Goal: Check status: Check status

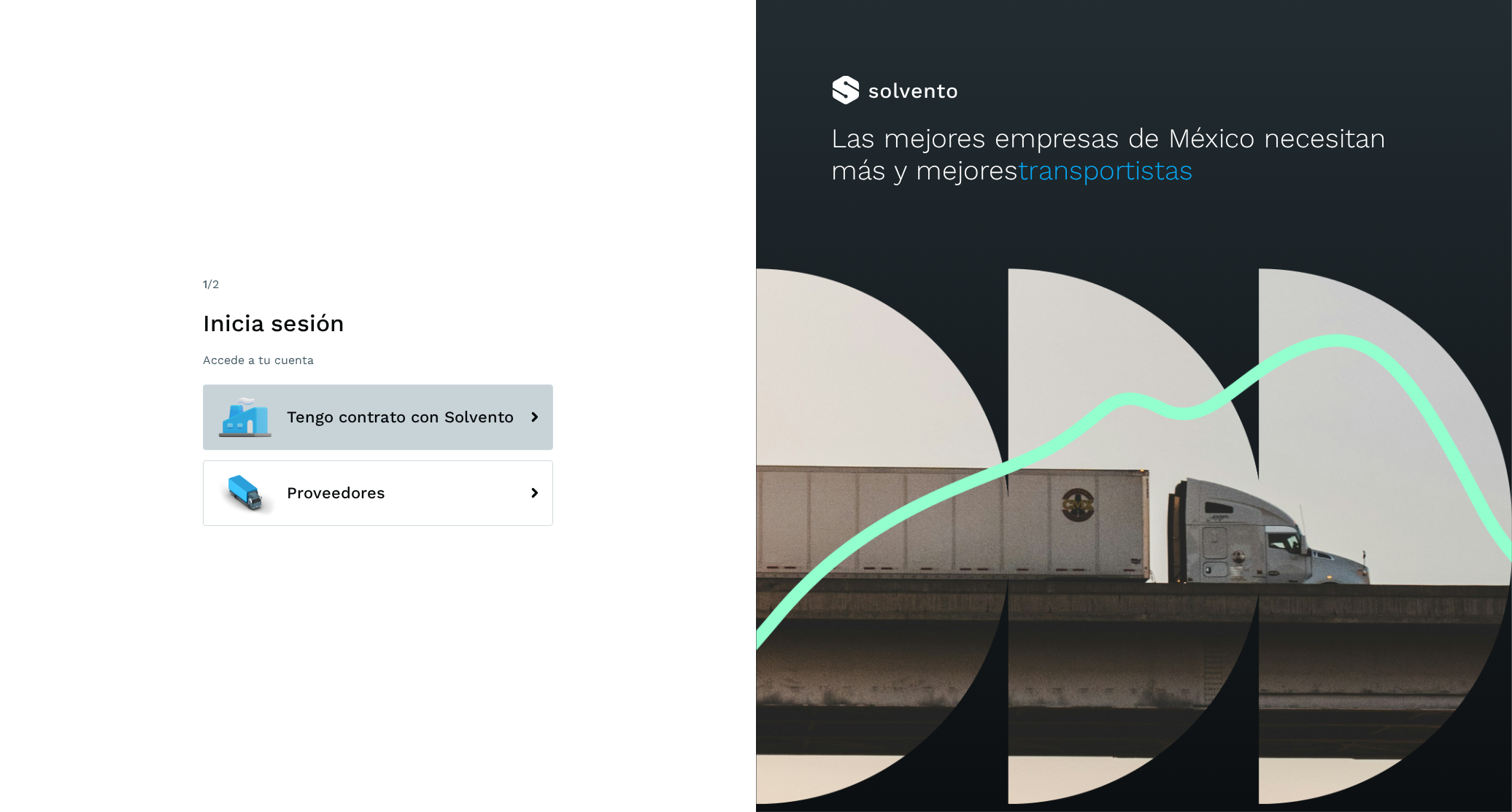
click at [297, 431] on button "Tengo contrato con Solvento" at bounding box center [378, 418] width 350 height 66
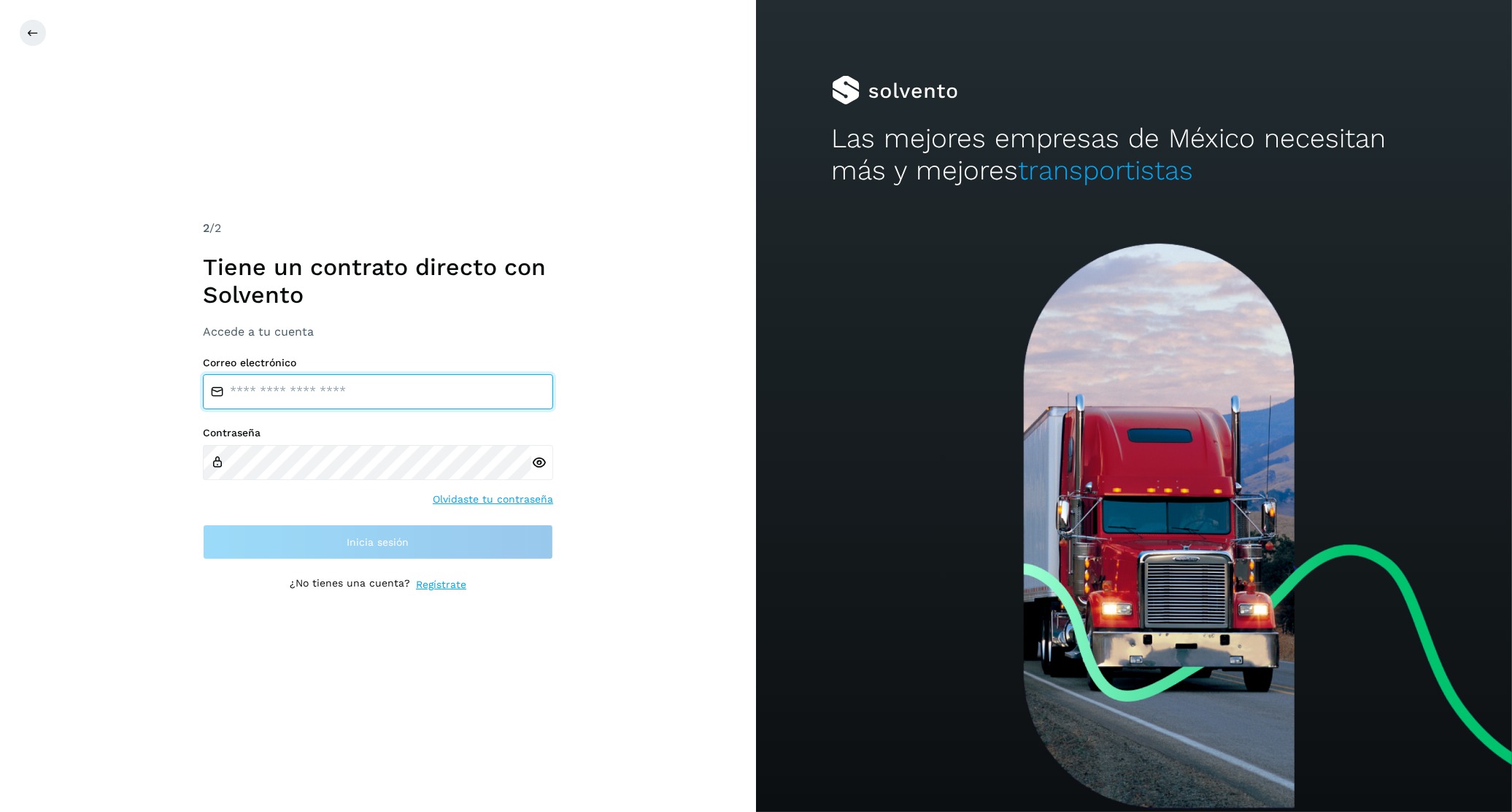
click at [313, 394] on input "email" at bounding box center [378, 392] width 350 height 35
type input "**********"
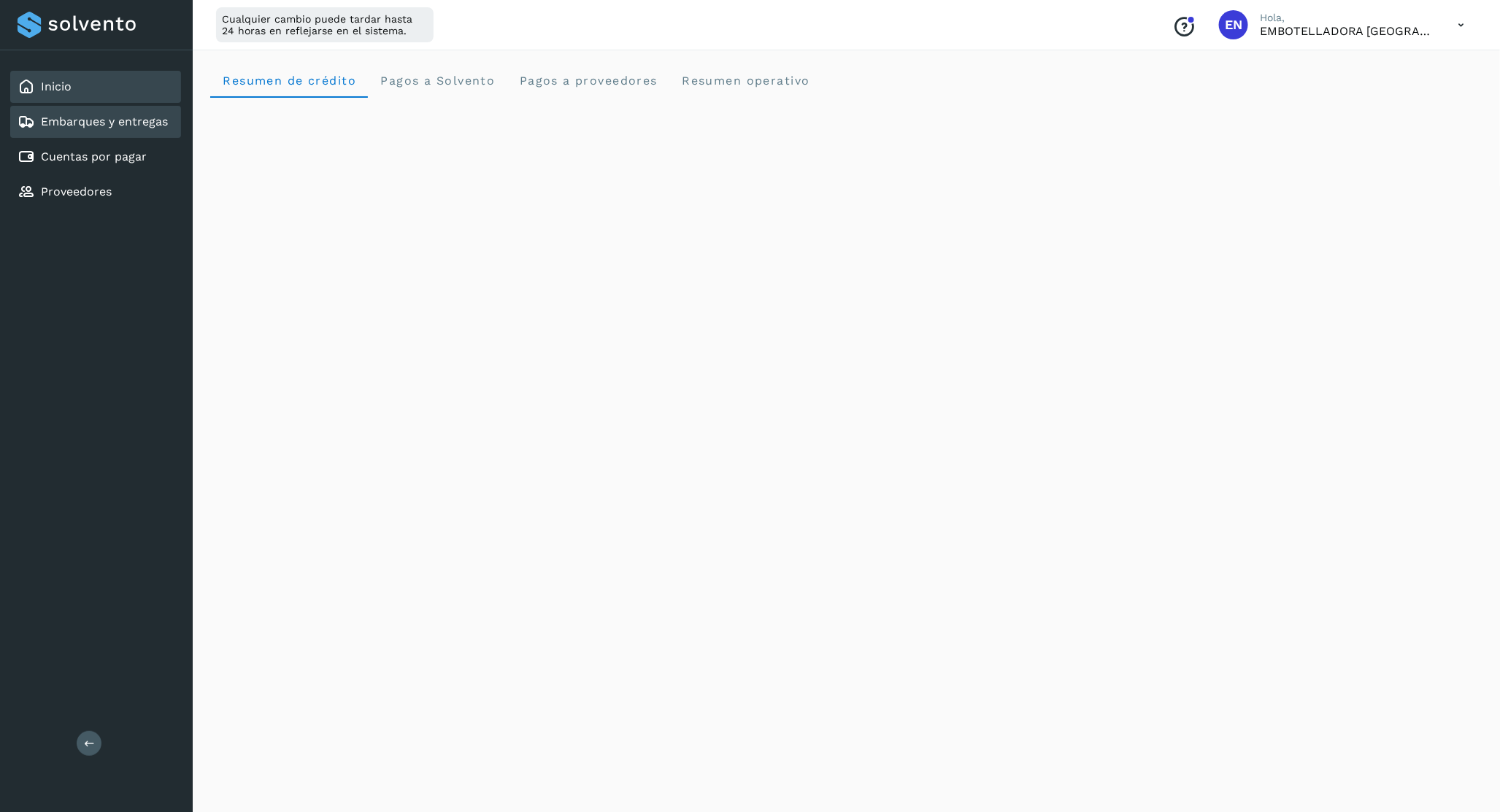
click at [121, 117] on link "Embarques y entregas" at bounding box center [104, 121] width 127 height 14
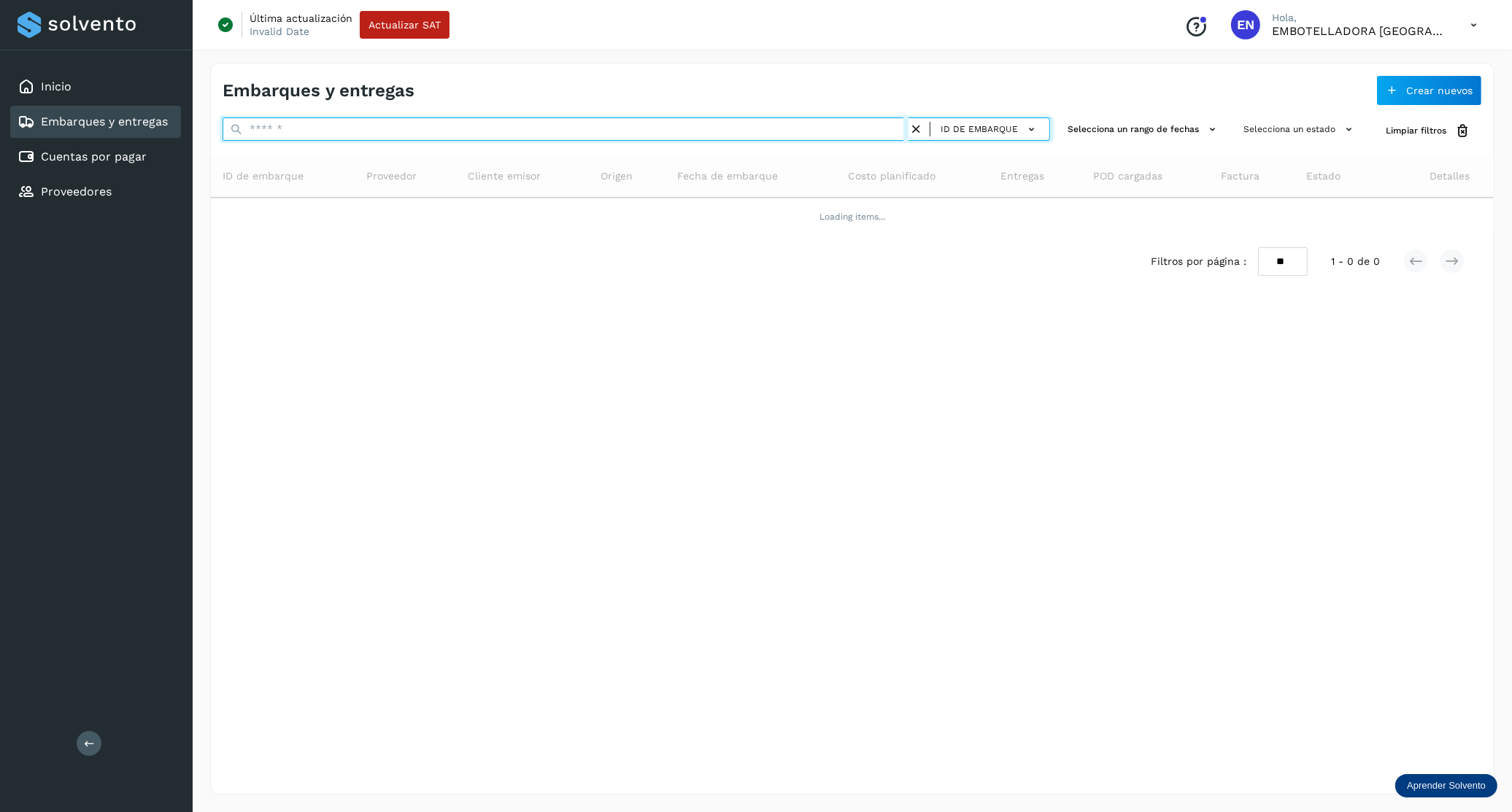
paste input "**********"
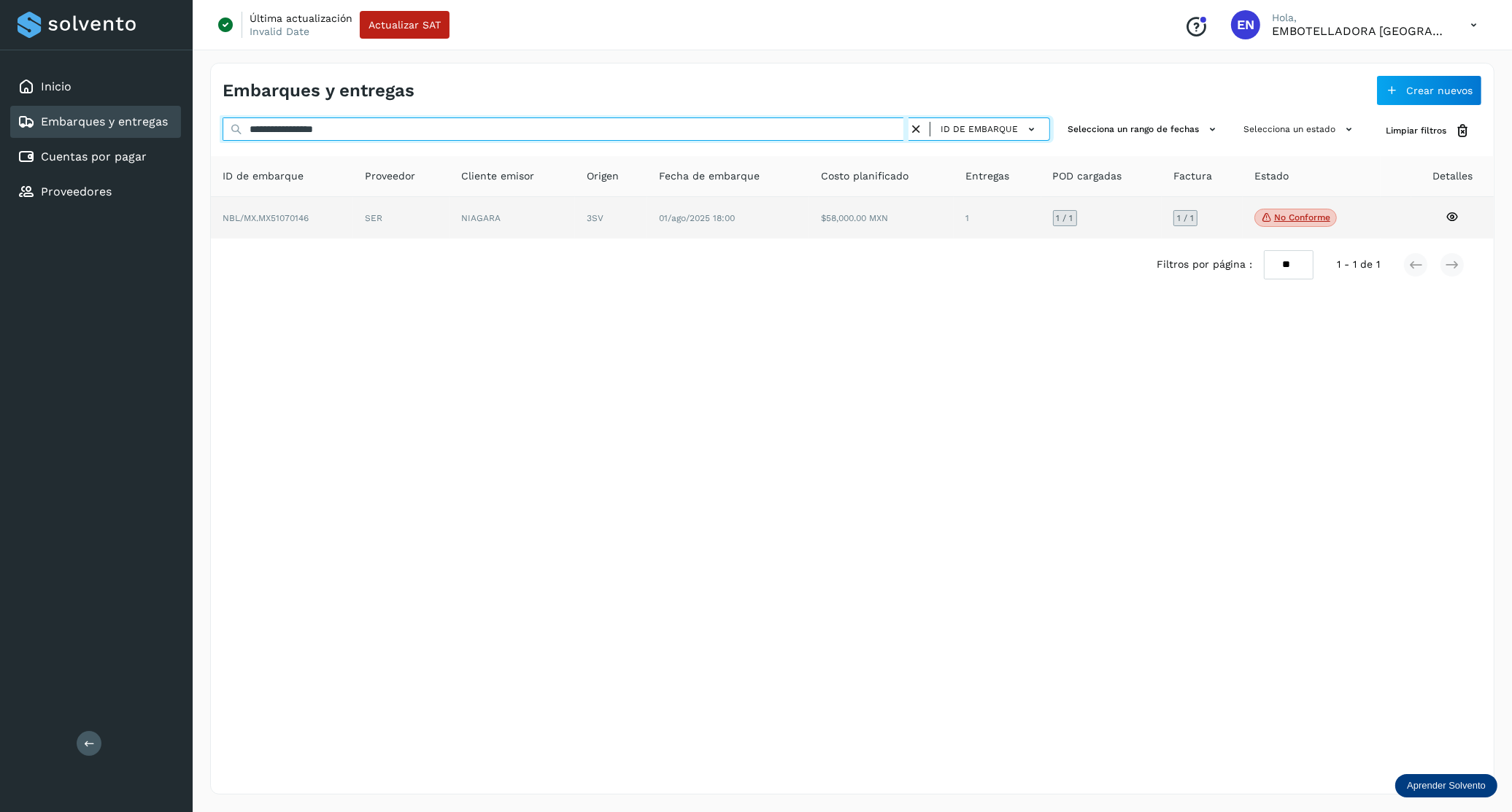
type input "**********"
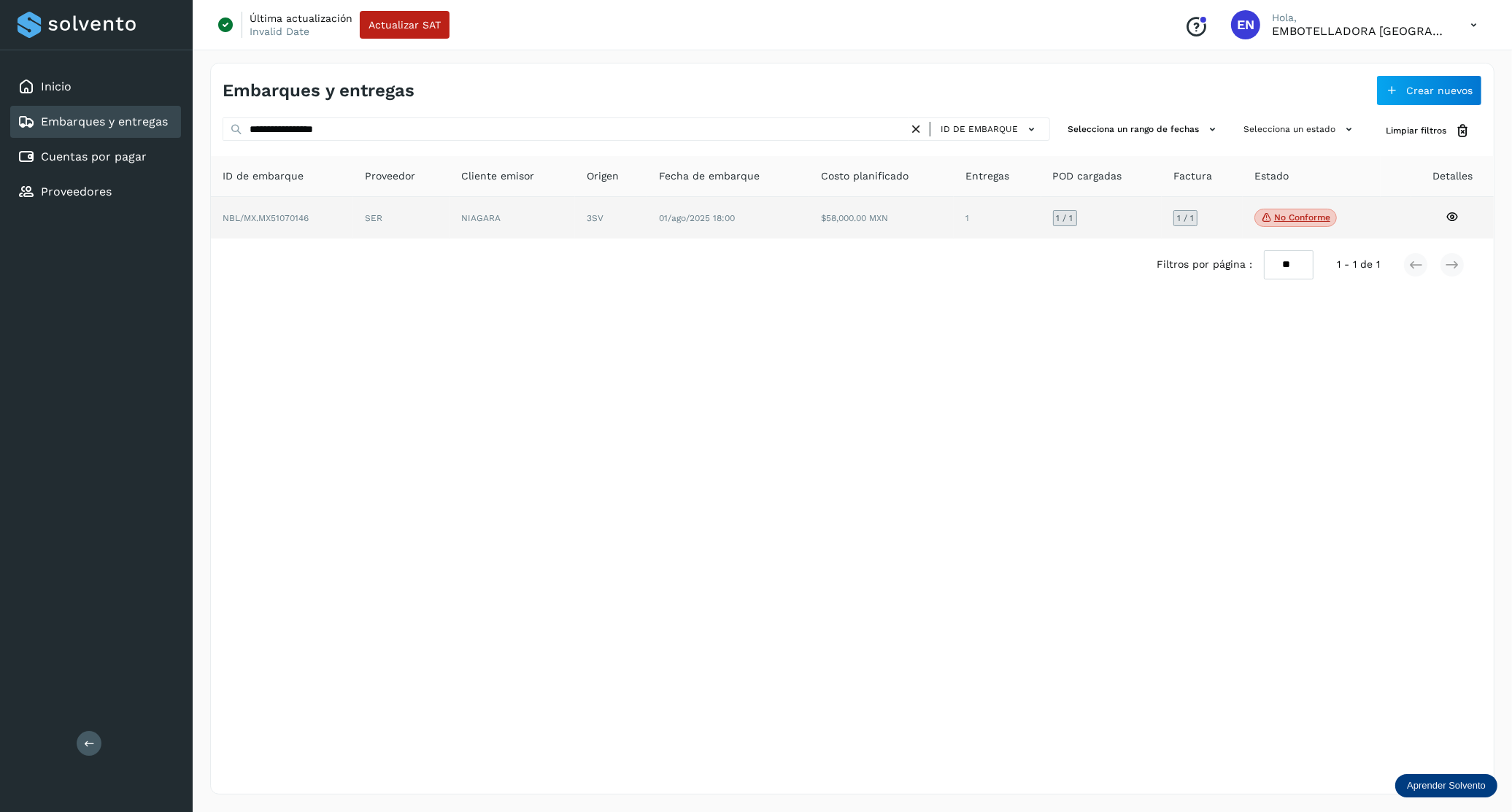
click at [449, 219] on td "SER" at bounding box center [512, 218] width 126 height 42
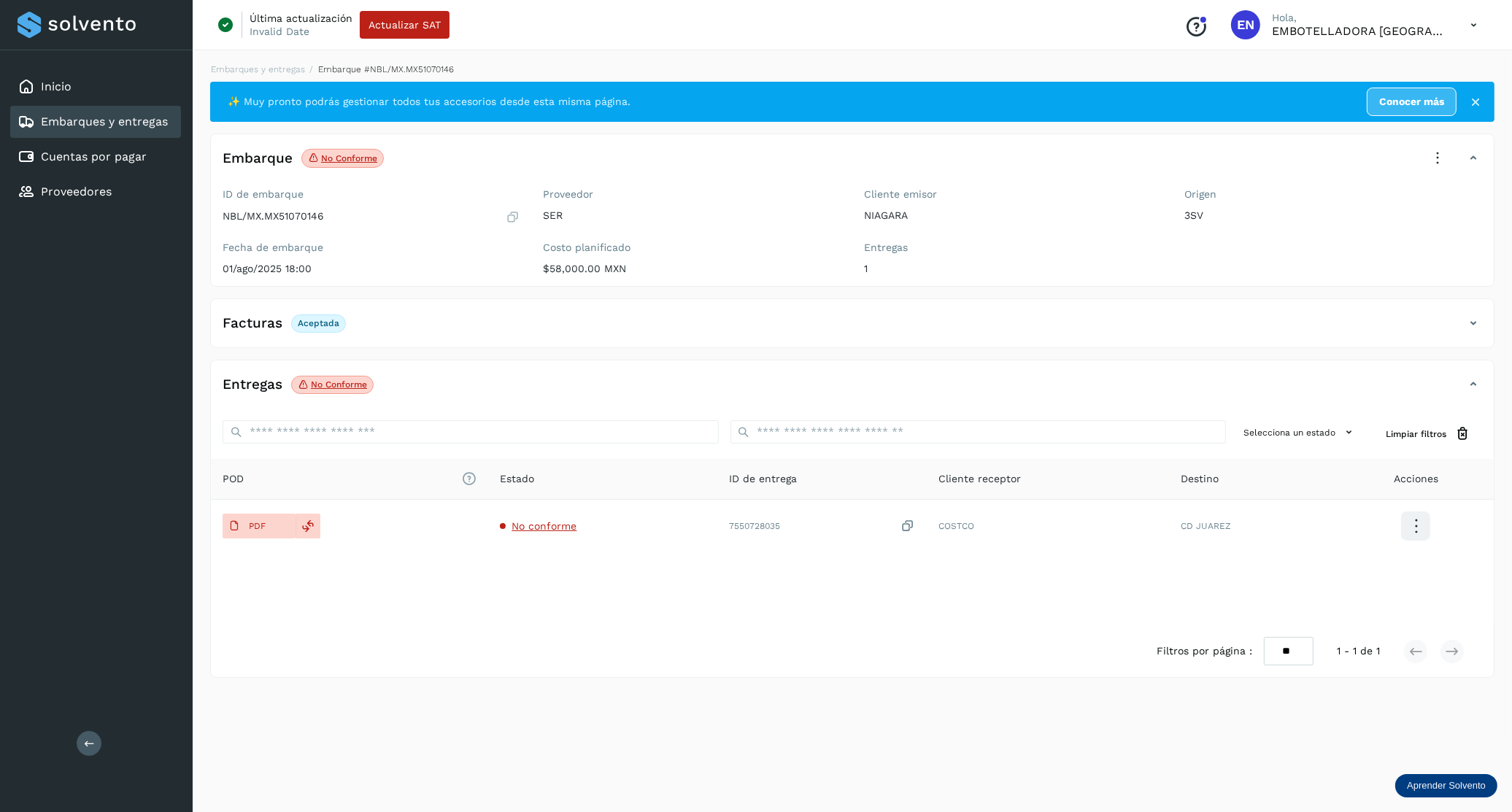
click at [340, 324] on span "Aceptada" at bounding box center [318, 323] width 55 height 17
click at [1435, 159] on icon at bounding box center [1438, 158] width 32 height 32
click at [1472, 316] on div at bounding box center [756, 406] width 1512 height 812
click at [1473, 327] on icon at bounding box center [1473, 323] width 17 height 17
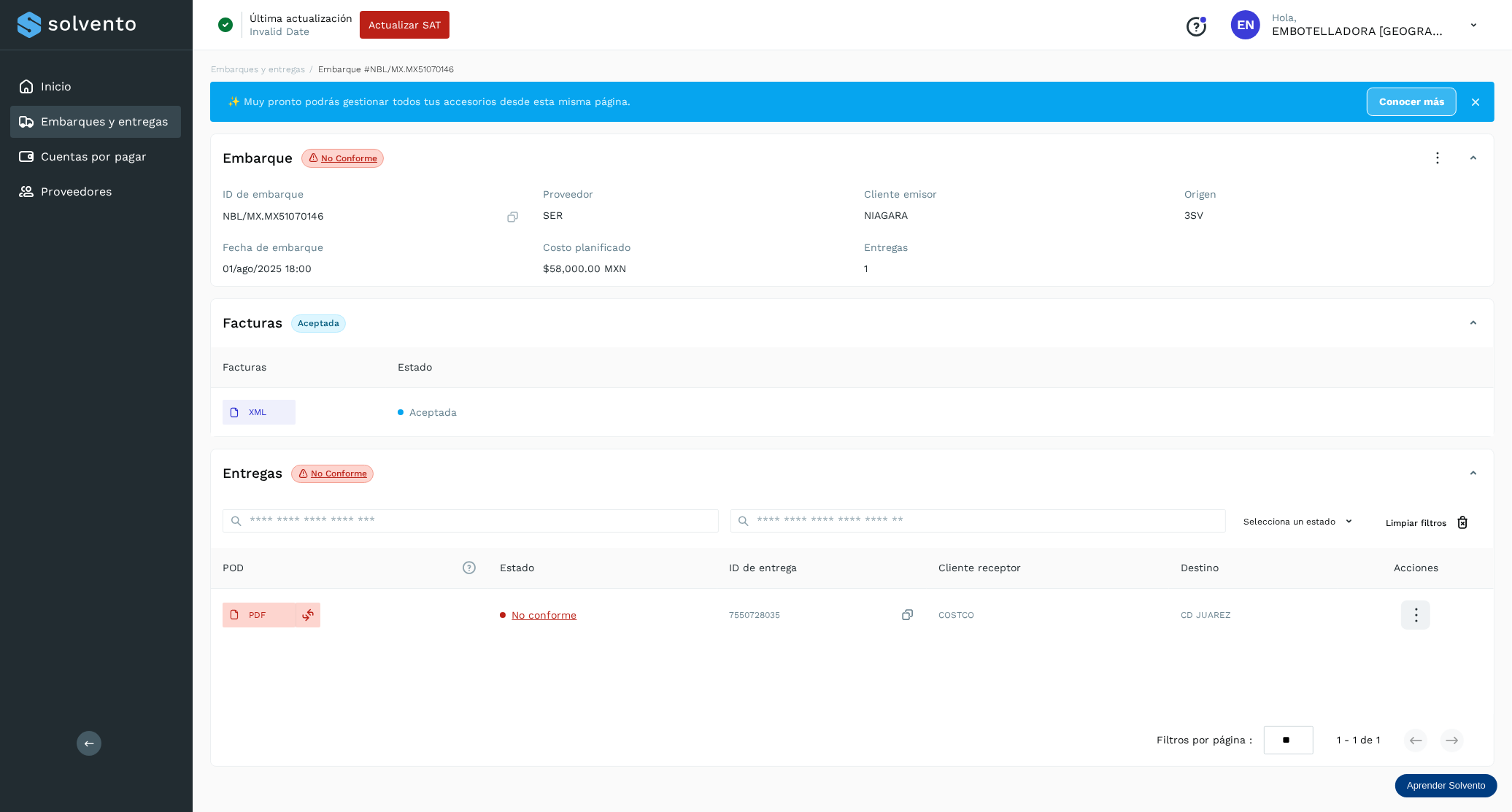
drag, startPoint x: 415, startPoint y: 411, endPoint x: 408, endPoint y: 415, distance: 8.1
click at [415, 411] on span "Aceptada" at bounding box center [433, 412] width 47 height 12
click at [407, 410] on span "Aceptada" at bounding box center [427, 412] width 59 height 12
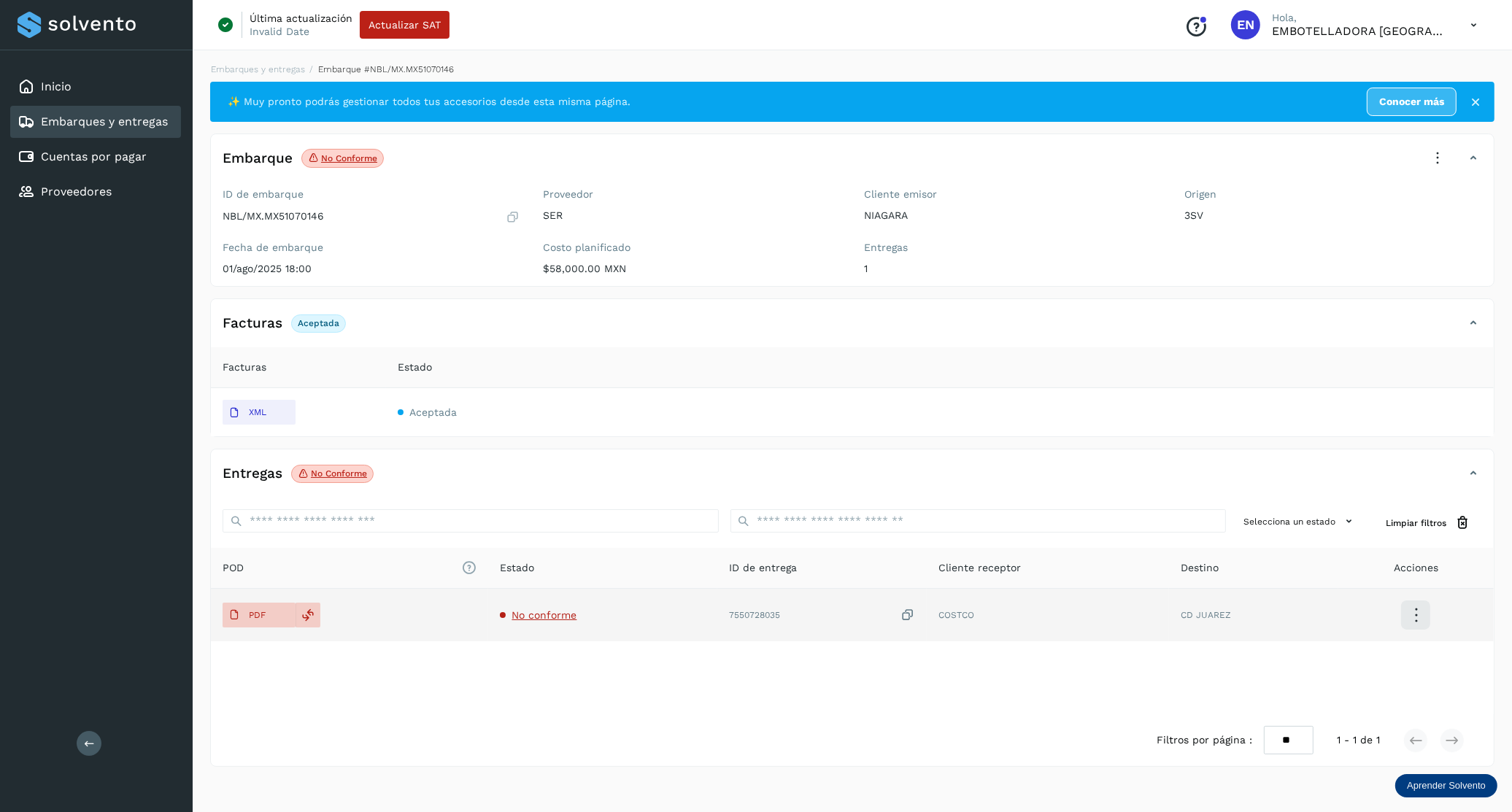
click at [1400, 615] on icon at bounding box center [1416, 615] width 35 height 35
click at [1394, 657] on div at bounding box center [756, 406] width 1512 height 812
